Goal: Check status: Check status

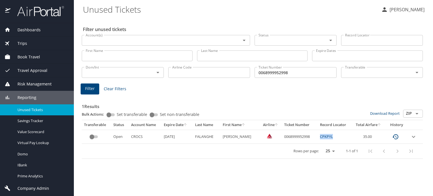
click at [25, 46] on span "Trips" at bounding box center [18, 43] width 17 height 6
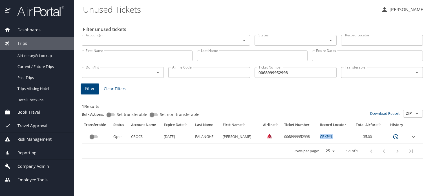
drag, startPoint x: 36, startPoint y: 56, endPoint x: 206, endPoint y: 82, distance: 172.2
click at [36, 56] on span "Airtinerary® Lookup" at bounding box center [42, 55] width 50 height 5
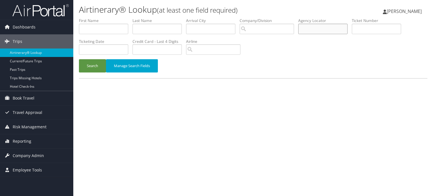
click at [333, 30] on input "text" at bounding box center [322, 29] width 49 height 10
paste input "UFXODE"
type input "UFXODE"
click at [91, 64] on button "Search" at bounding box center [92, 65] width 27 height 13
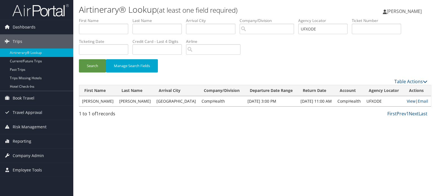
click at [407, 100] on link "View" at bounding box center [411, 100] width 9 height 5
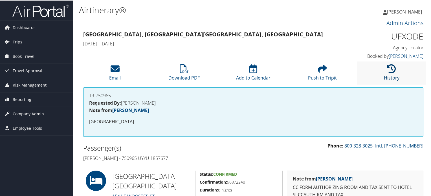
click at [387, 70] on icon at bounding box center [391, 68] width 9 height 9
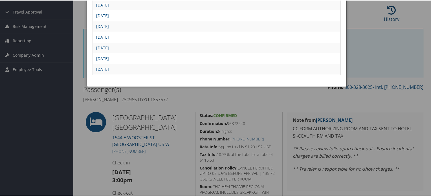
scroll to position [56, 0]
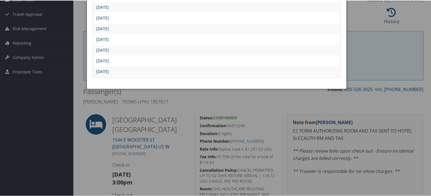
click at [109, 69] on link "Tue Jul 29 10:57:09 MDT 2025" at bounding box center [102, 70] width 13 height 5
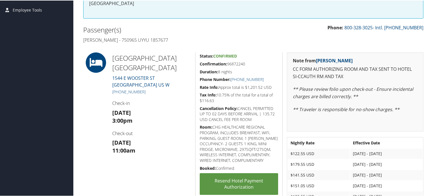
scroll to position [173, 0]
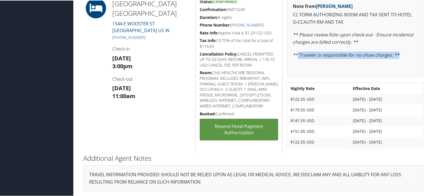
drag, startPoint x: 295, startPoint y: 53, endPoint x: 383, endPoint y: 61, distance: 88.3
click at [392, 62] on div "Note from Kelly Sweat CC FORM AUTHORIZING ROOM AND TAX SENT TO HOTEL SI-CCAUTH …" at bounding box center [355, 36] width 136 height 79
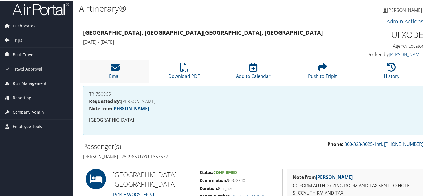
scroll to position [0, 0]
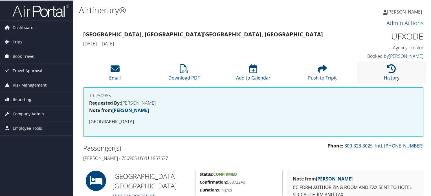
click at [396, 69] on li "History" at bounding box center [391, 72] width 69 height 23
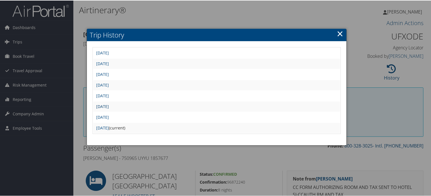
click at [109, 107] on link "[DATE]" at bounding box center [102, 105] width 13 height 5
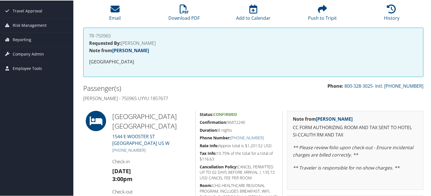
scroll to position [173, 0]
